Goal: Task Accomplishment & Management: Use online tool/utility

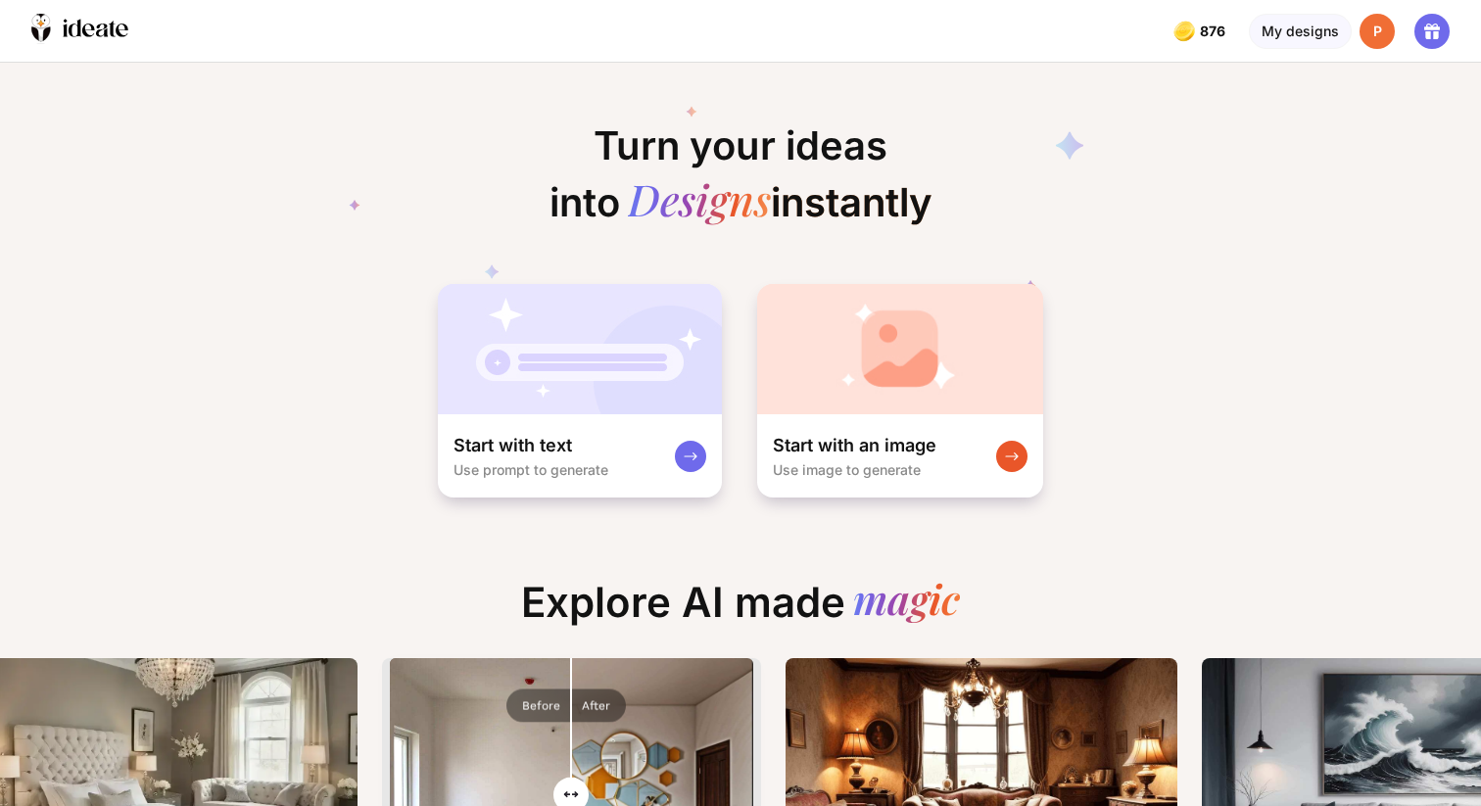
scroll to position [0, 1042]
click at [1277, 33] on div "My designs" at bounding box center [1300, 31] width 103 height 35
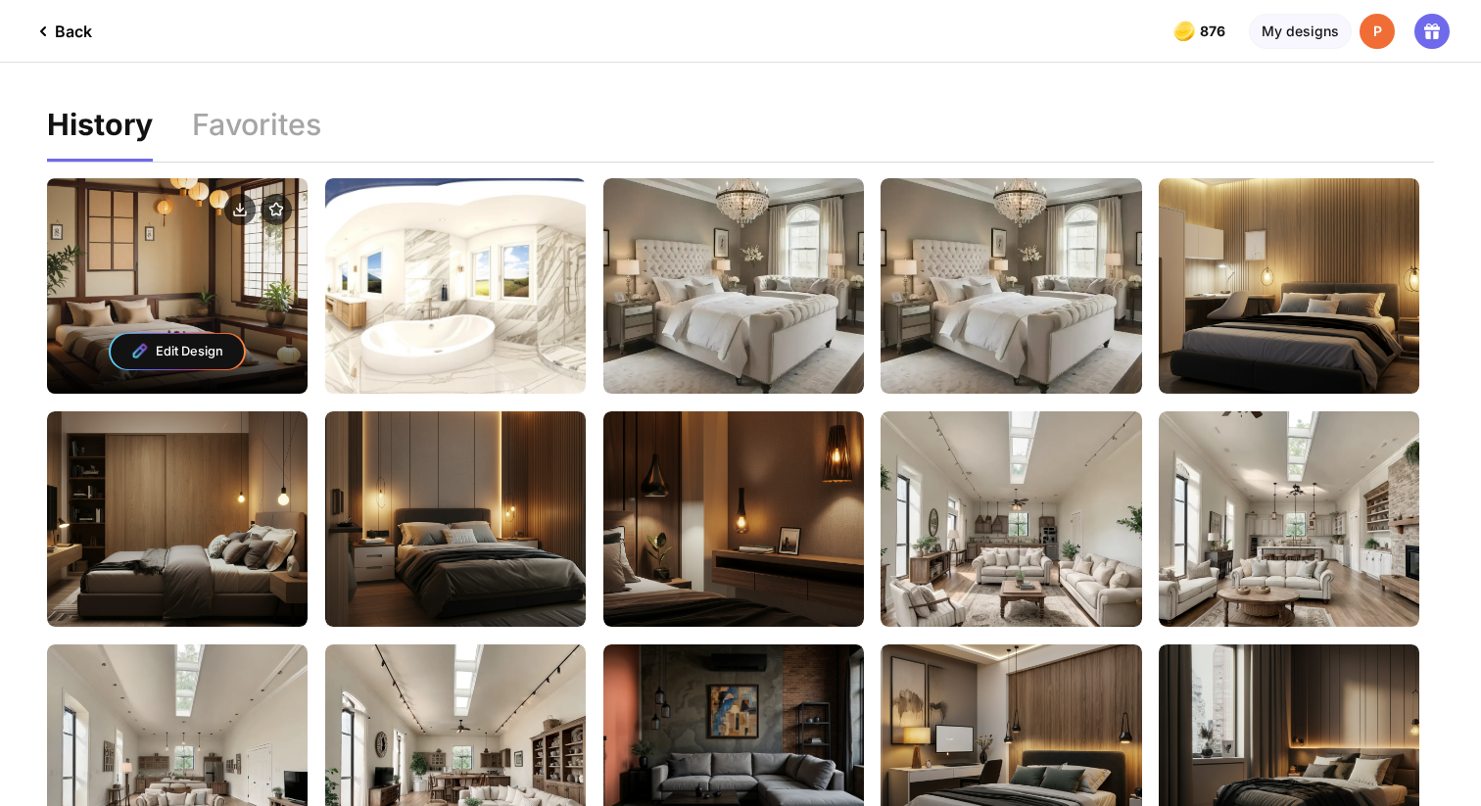
click at [177, 356] on div "Edit Design" at bounding box center [177, 351] width 133 height 35
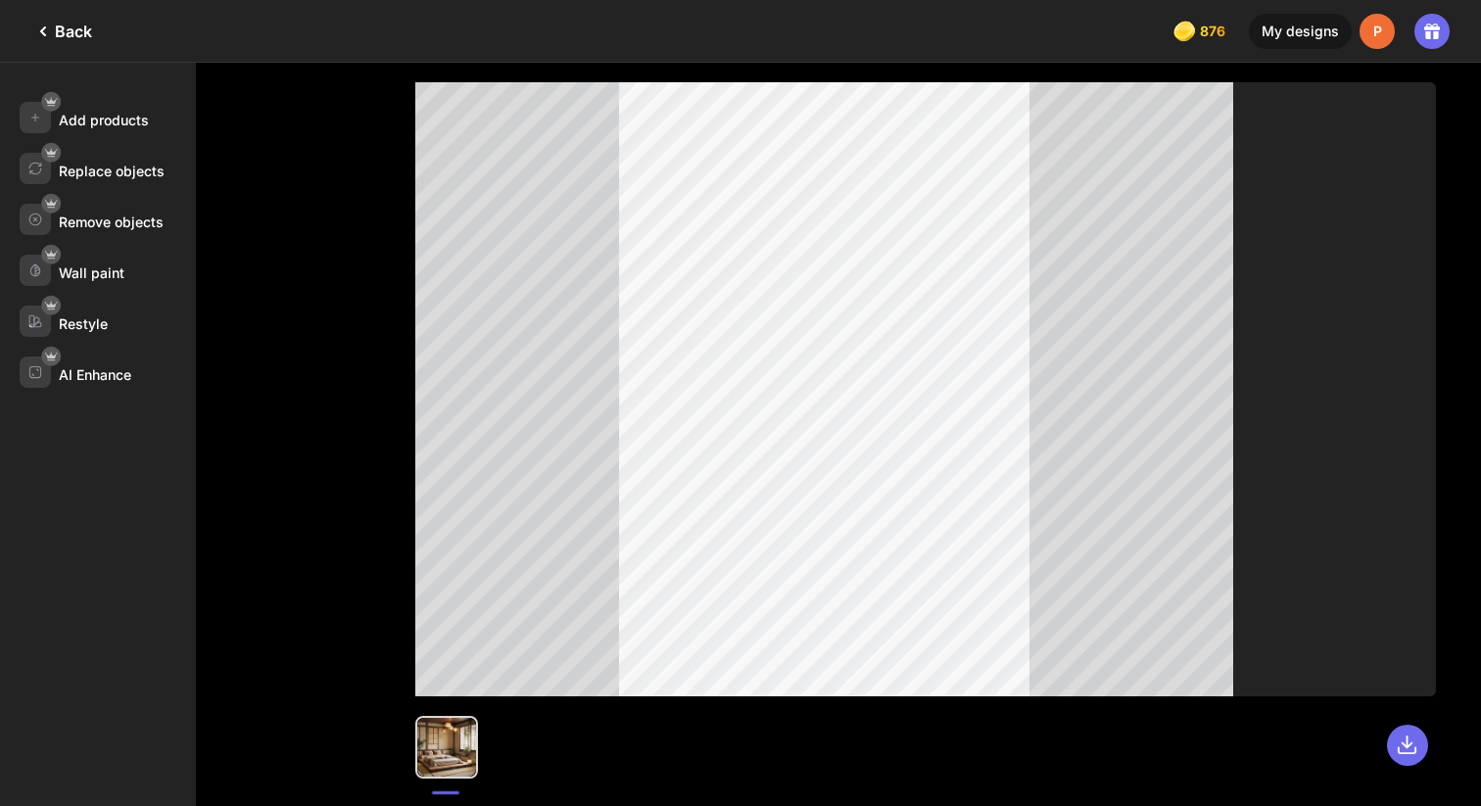
click at [76, 38] on div "Back" at bounding box center [61, 32] width 61 height 24
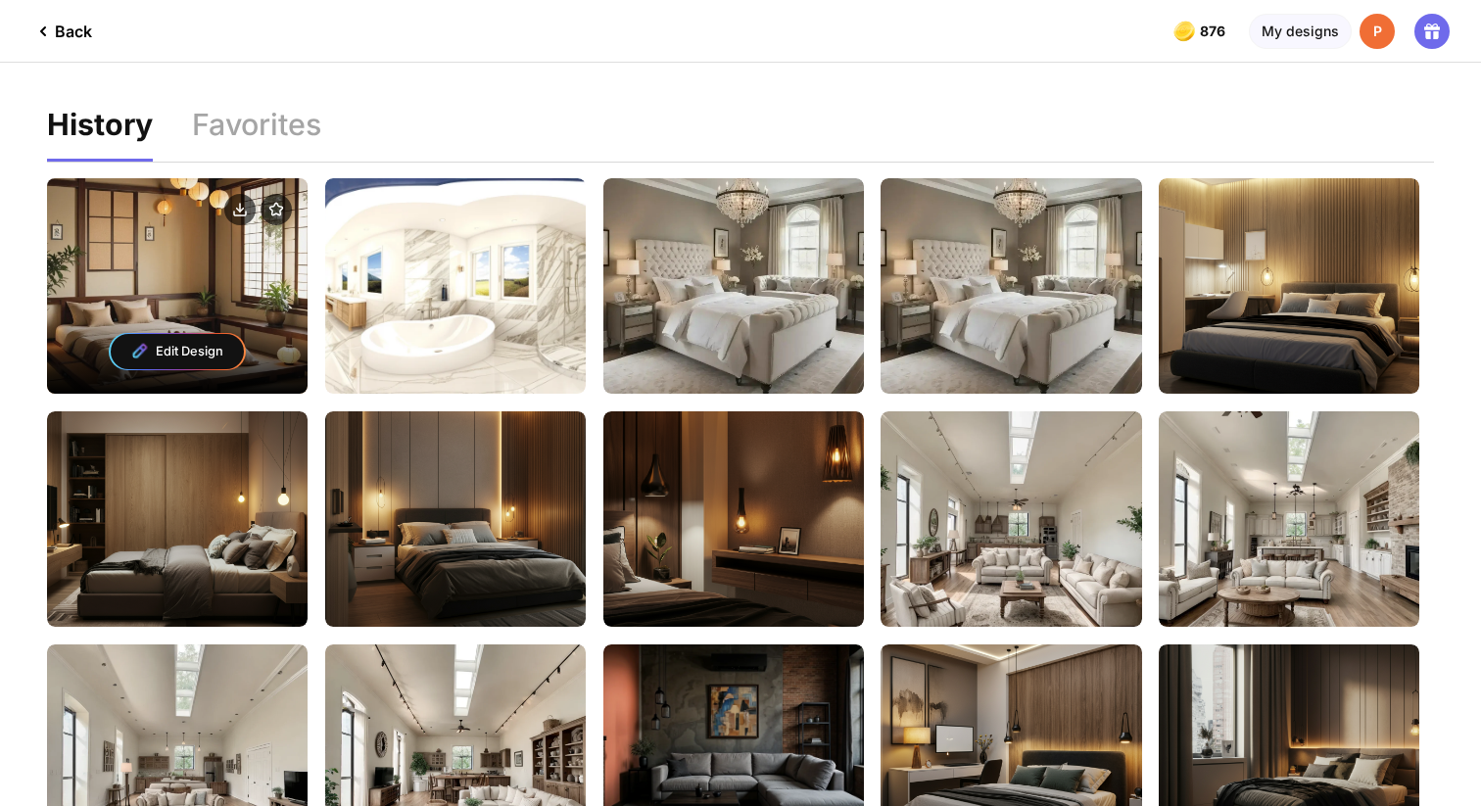
click at [150, 269] on div "Edit Design" at bounding box center [177, 286] width 261 height 216
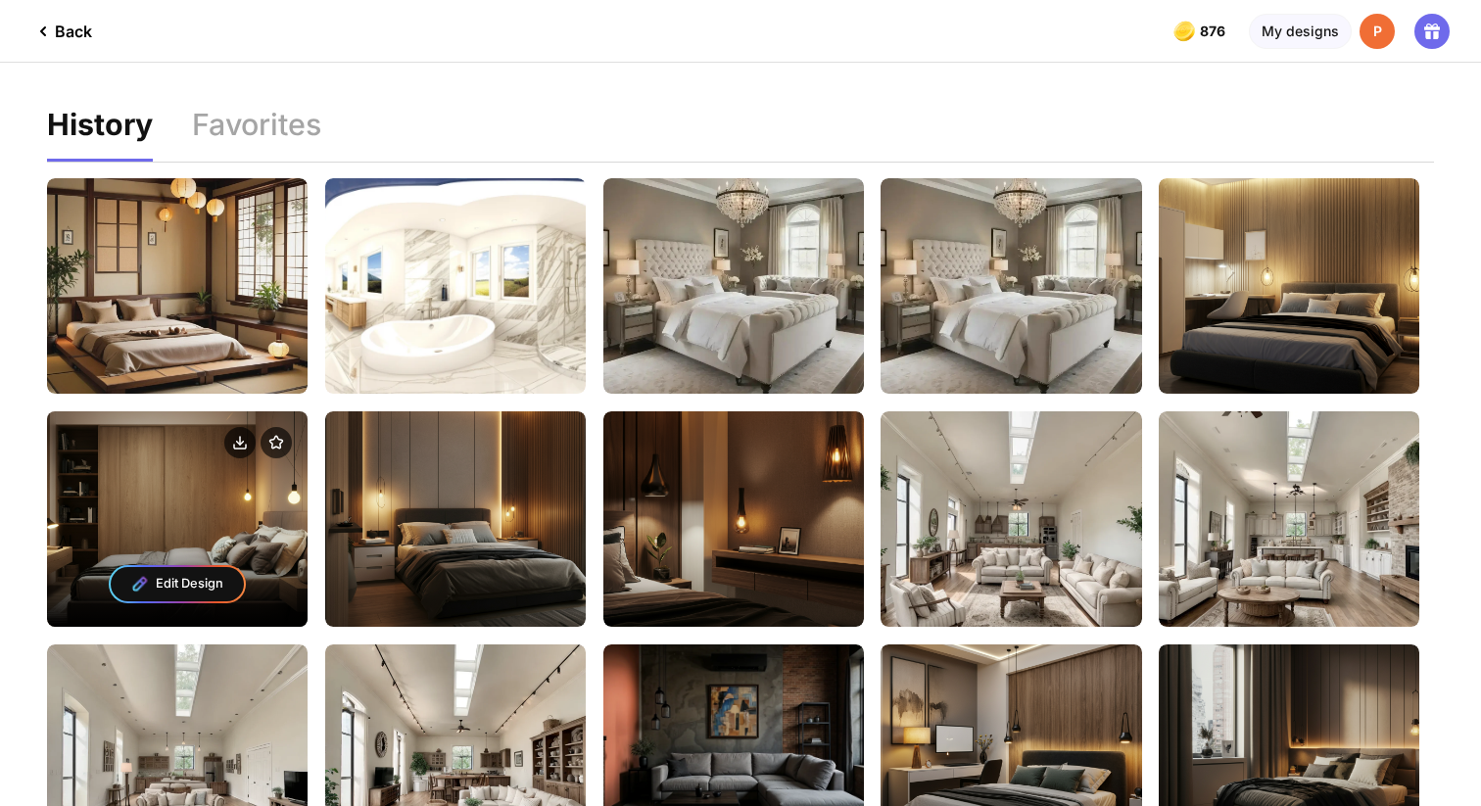
click at [245, 522] on div "Edit Design" at bounding box center [177, 519] width 261 height 216
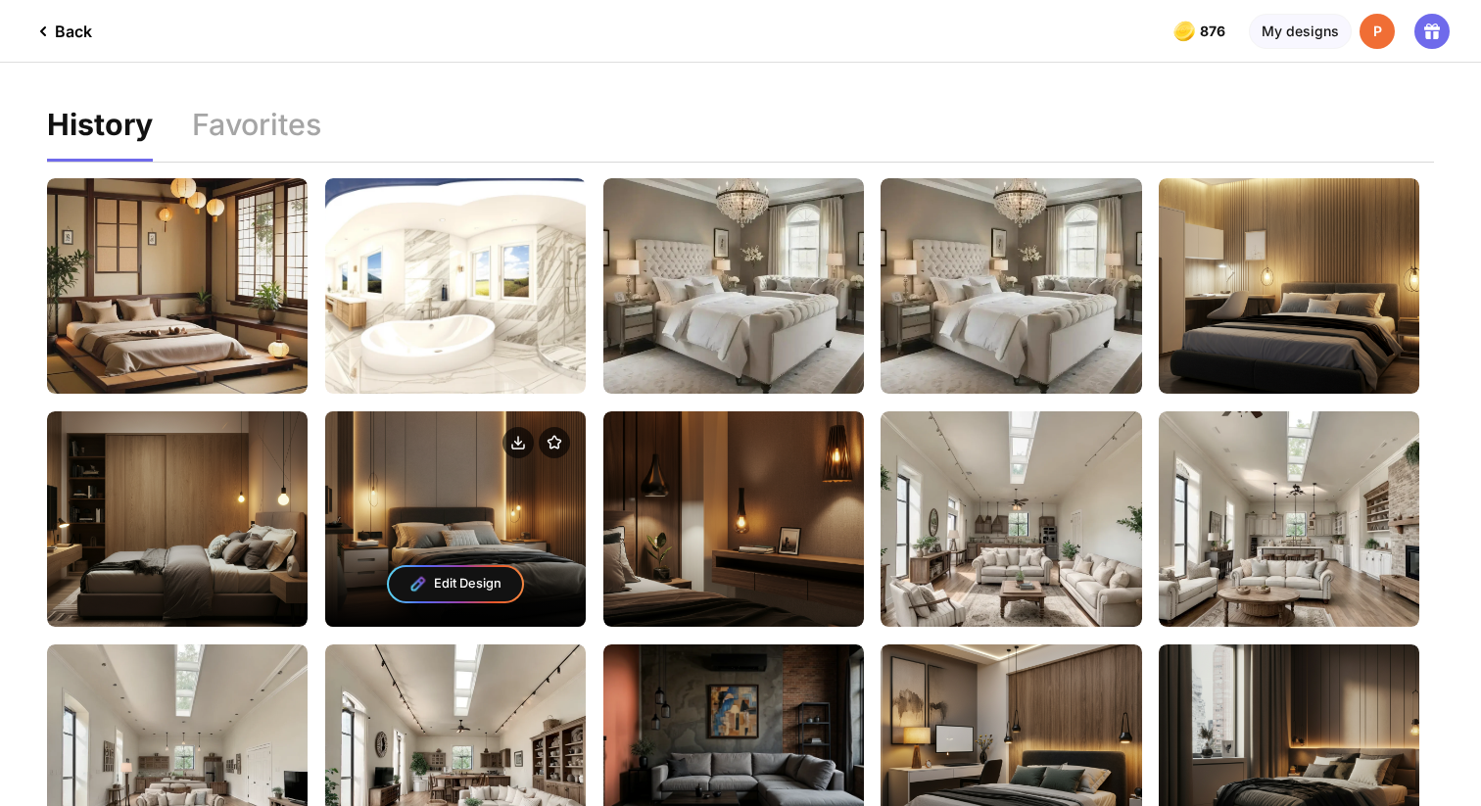
click at [464, 573] on div "Edit Design" at bounding box center [455, 584] width 133 height 35
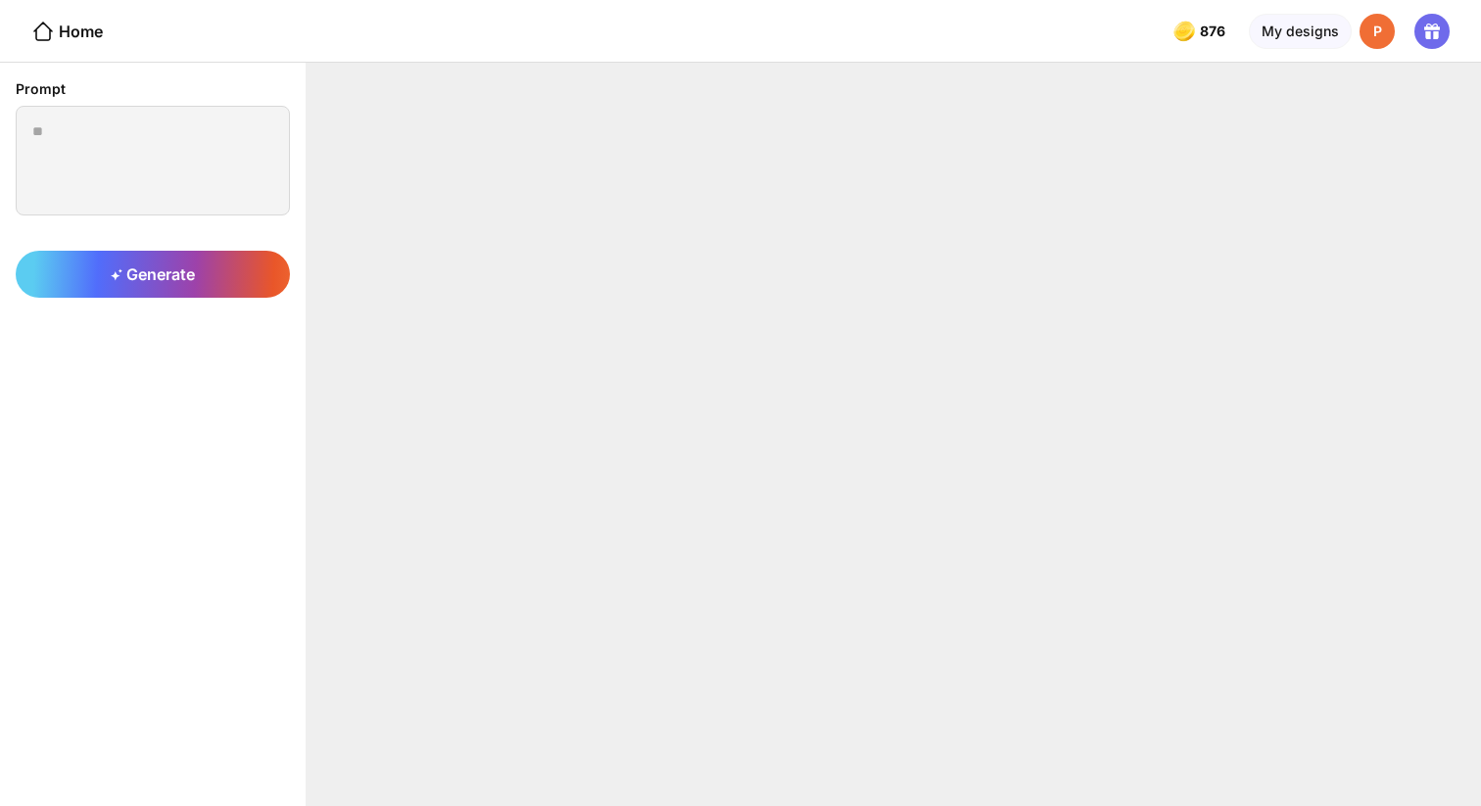
type textarea "**********"
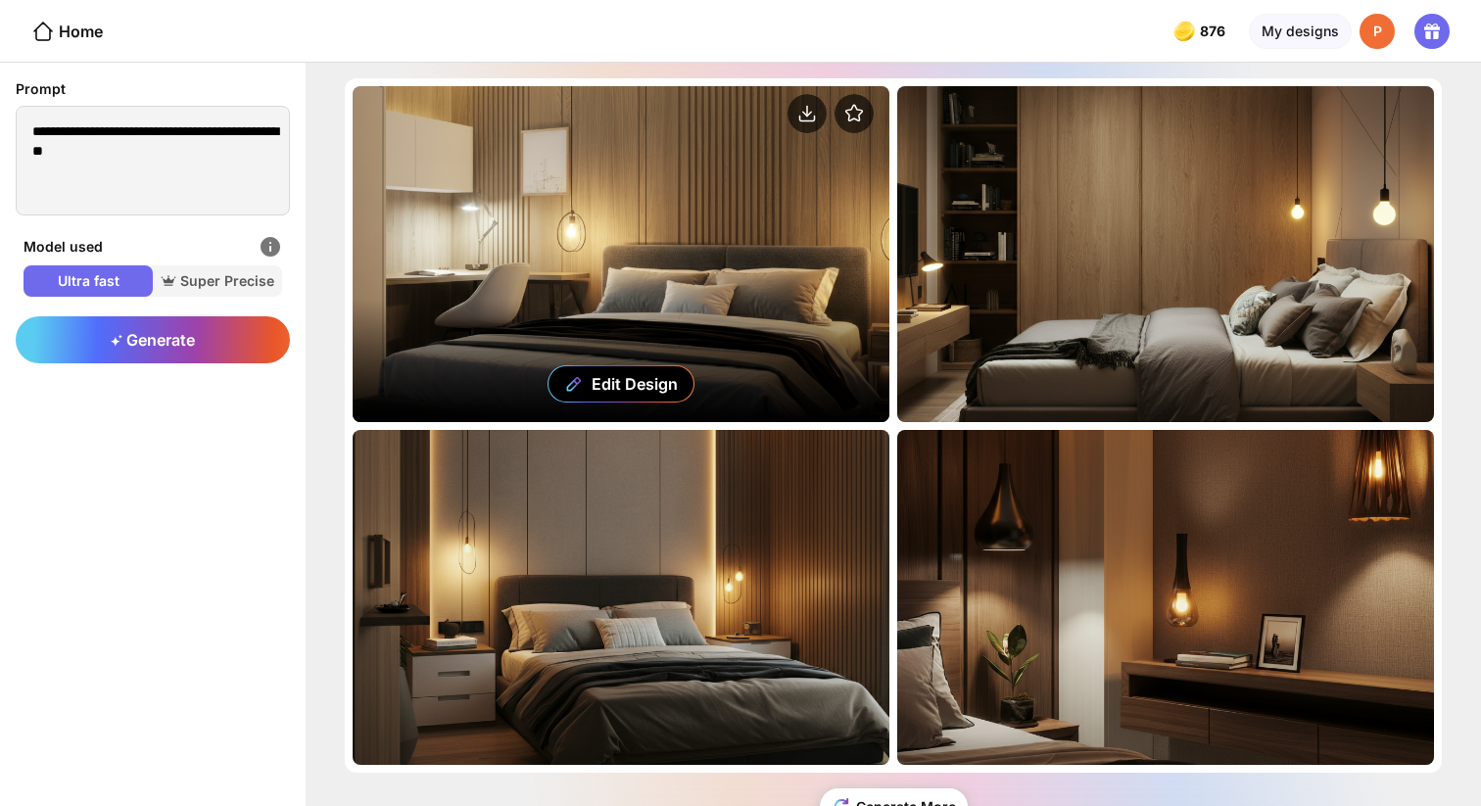
click at [777, 406] on div "Edit Design" at bounding box center [621, 254] width 537 height 336
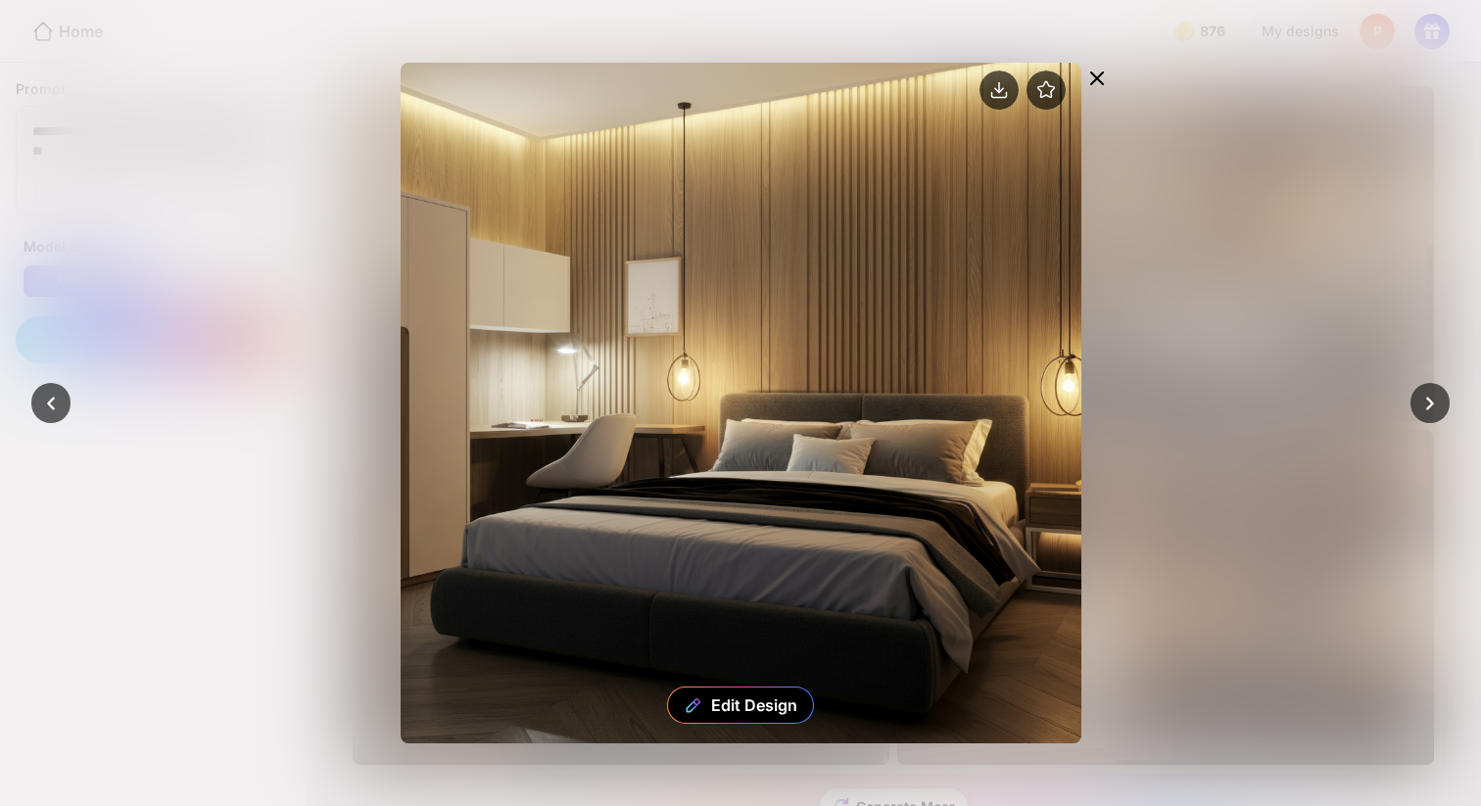
click at [1095, 79] on icon at bounding box center [1097, 79] width 12 height 12
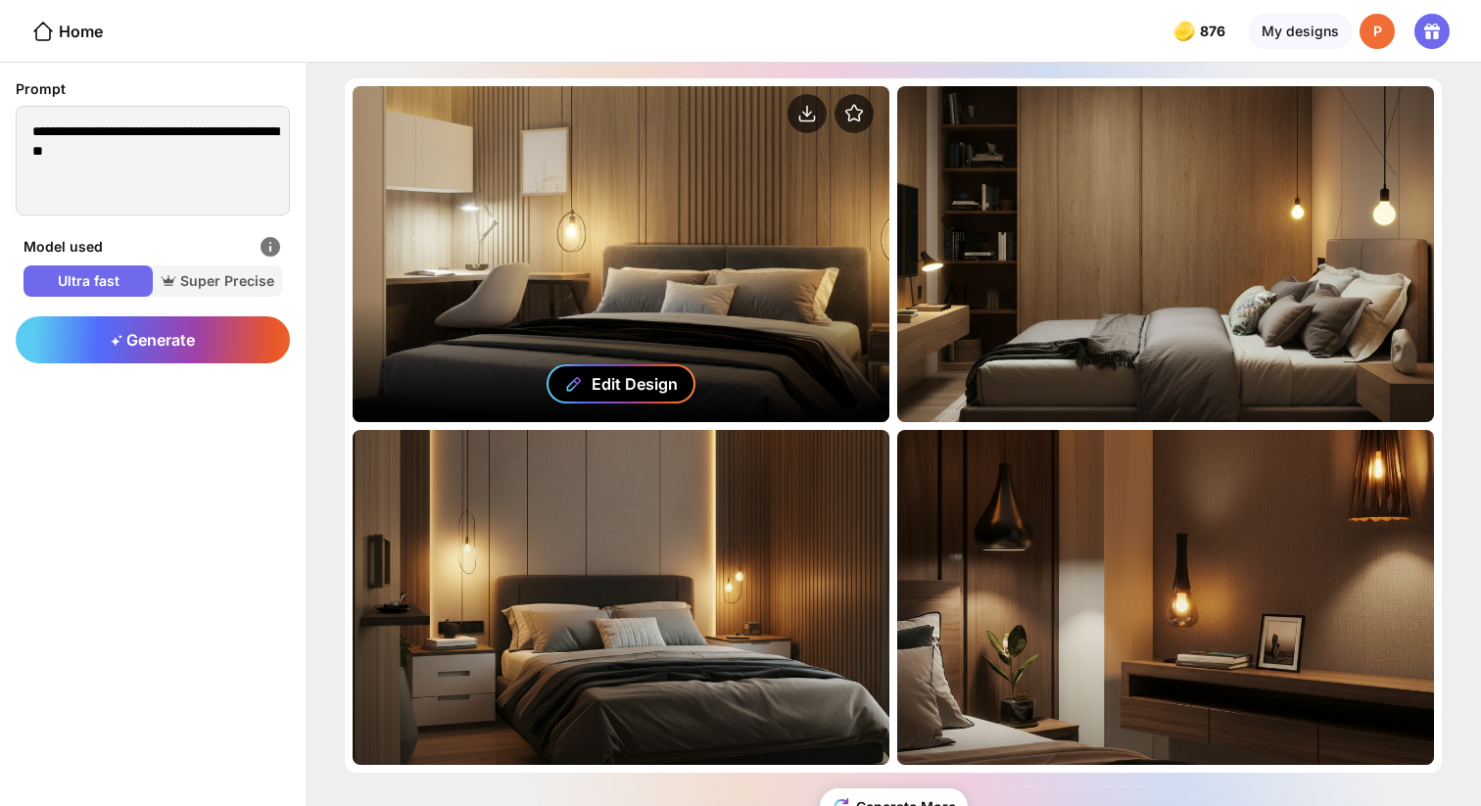
click at [608, 376] on div "Edit Design" at bounding box center [635, 384] width 86 height 20
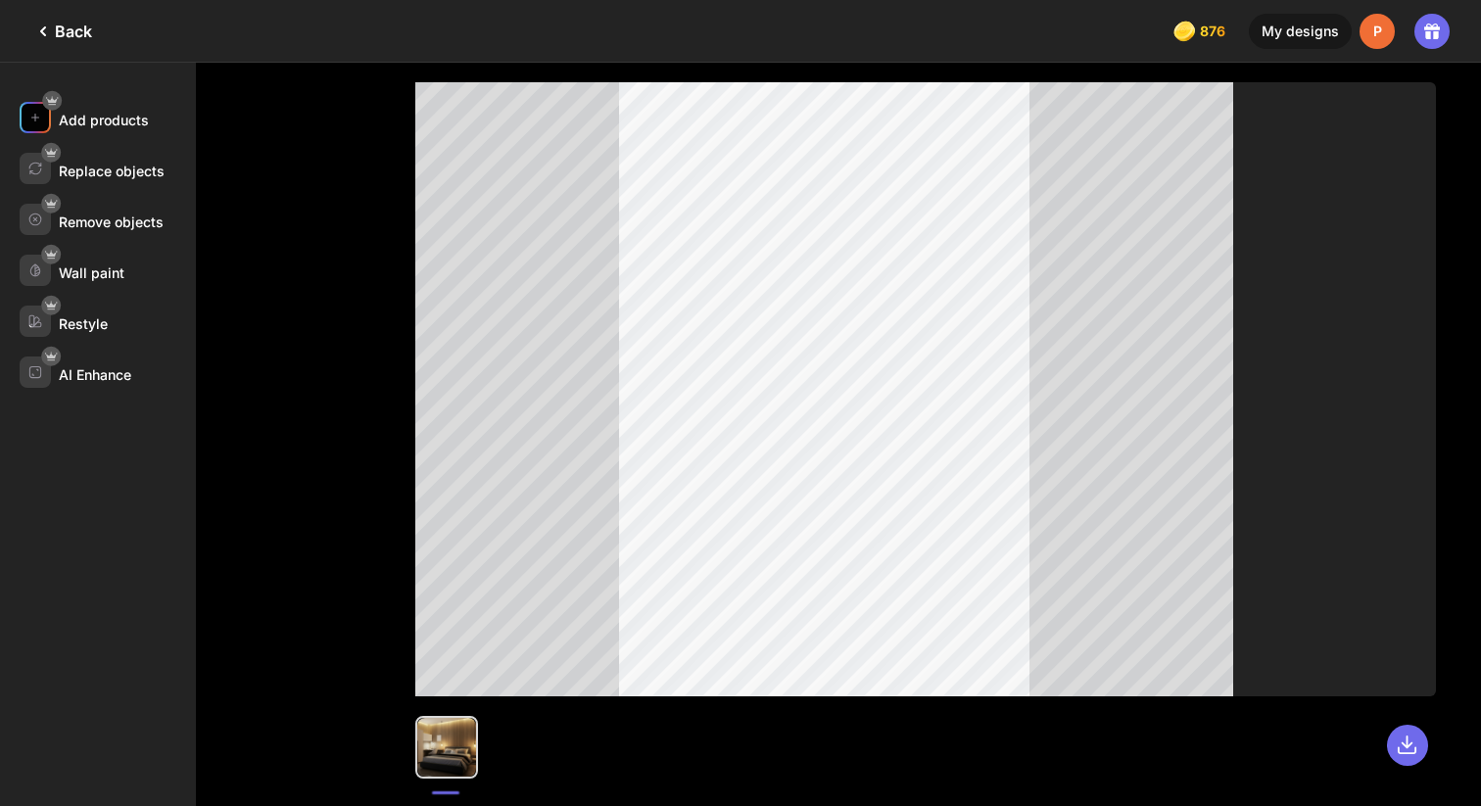
click at [93, 123] on div "Add products" at bounding box center [104, 120] width 90 height 17
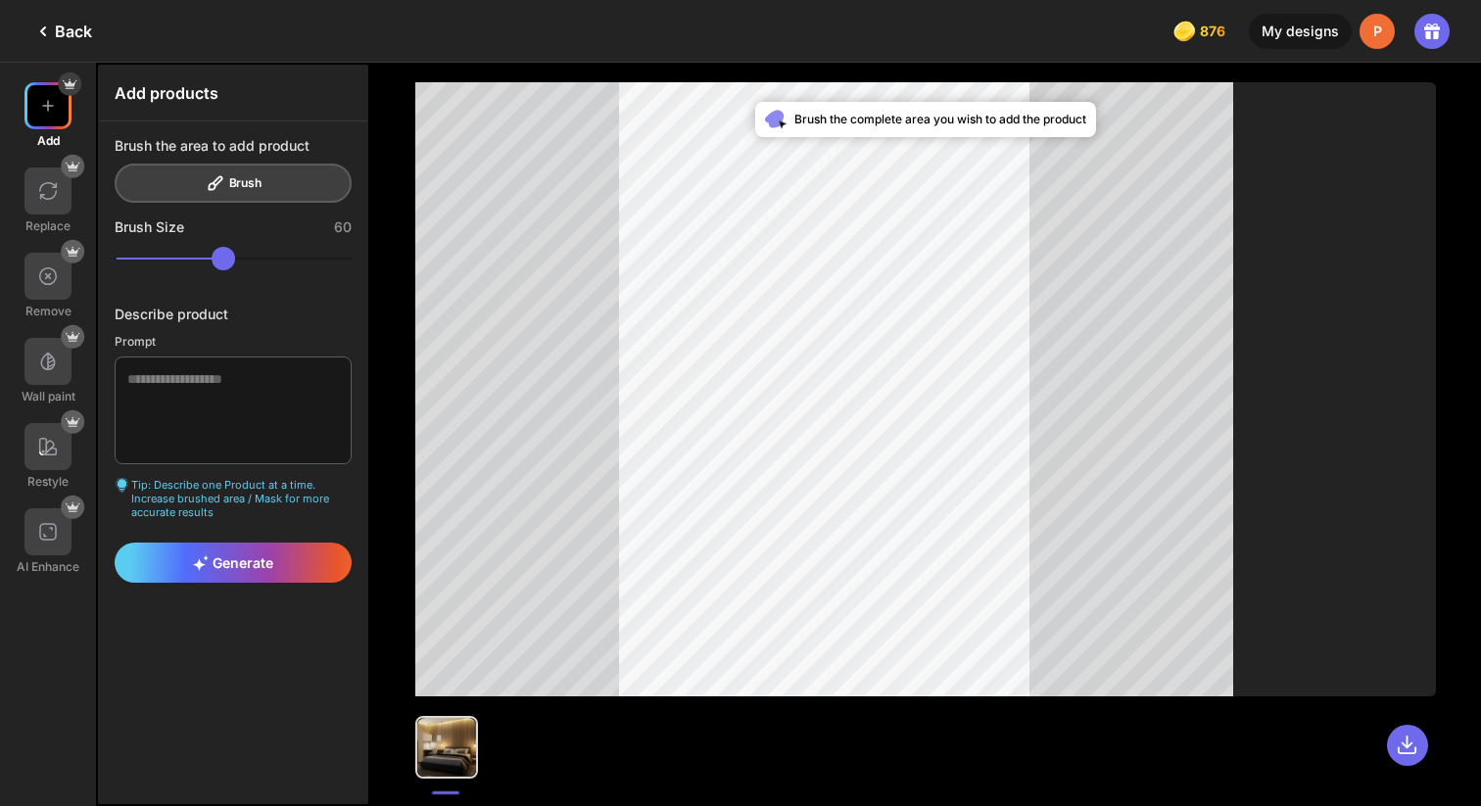
click at [208, 189] on div "Brush the area to add product Brush" at bounding box center [233, 170] width 237 height 66
click at [195, 419] on textarea at bounding box center [233, 411] width 237 height 108
